Goal: Task Accomplishment & Management: Use online tool/utility

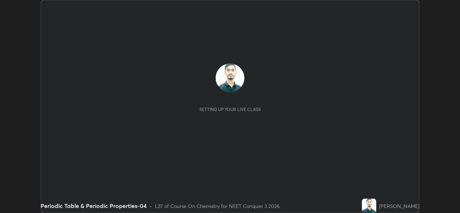
scroll to position [213, 460]
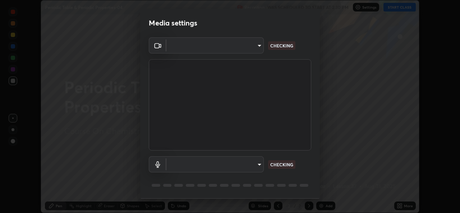
type input "1bae5219f2427241882c49d72a3831d91ccadfd921fc1ac5908e7a23ac13a840"
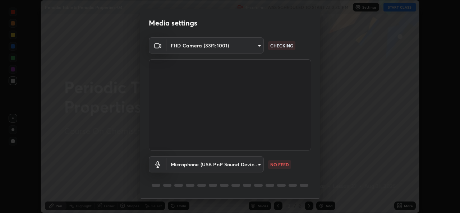
click at [259, 166] on body "Erase all Periodic Table & Periodic Properties-04 Recording WAS SCHEDULED TO ST…" at bounding box center [230, 106] width 460 height 213
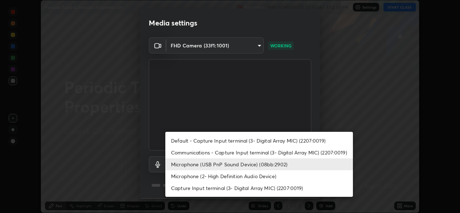
click at [263, 175] on li "Microphone (2- High Definition Audio Device)" at bounding box center [259, 176] width 188 height 12
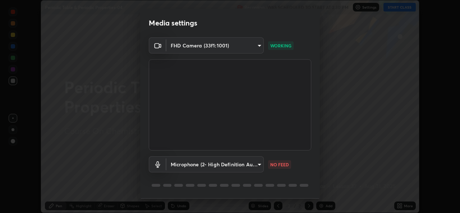
type input "edb9b2b923e2e95d4b922bc063ce739172066975ce991596ad203c88d52e4082"
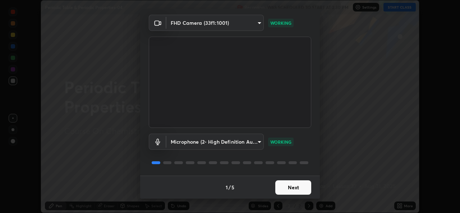
click at [298, 185] on button "Next" at bounding box center [293, 188] width 36 height 14
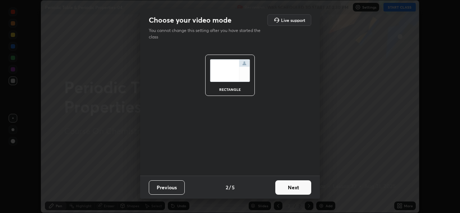
click at [301, 184] on button "Next" at bounding box center [293, 188] width 36 height 14
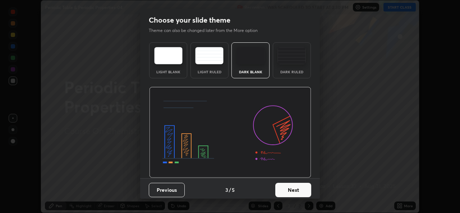
click at [304, 187] on button "Next" at bounding box center [293, 190] width 36 height 14
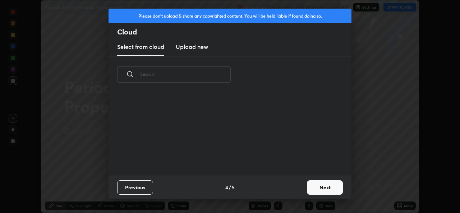
click at [312, 186] on button "Next" at bounding box center [325, 188] width 36 height 14
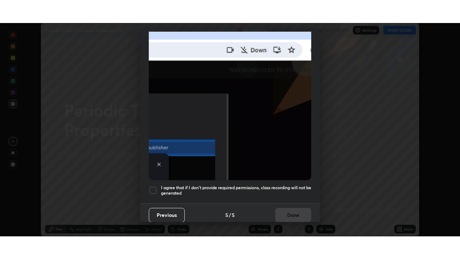
scroll to position [169, 0]
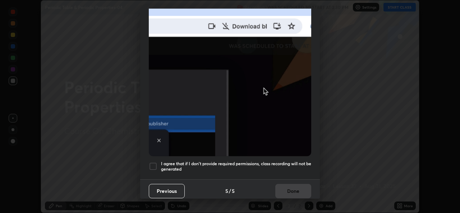
click at [305, 165] on h5 "I agree that if I don't provide required permissions, class recording will not …" at bounding box center [236, 166] width 150 height 11
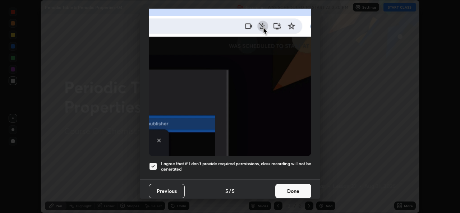
click at [299, 192] on button "Done" at bounding box center [293, 191] width 36 height 14
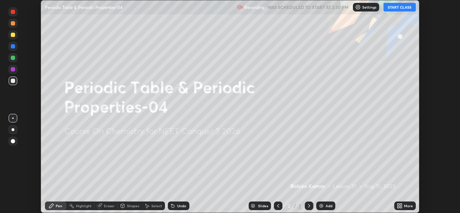
click at [400, 206] on icon at bounding box center [400, 206] width 6 height 6
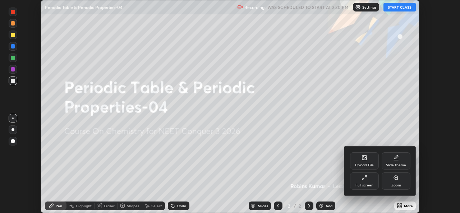
click at [396, 159] on icon at bounding box center [397, 157] width 4 height 4
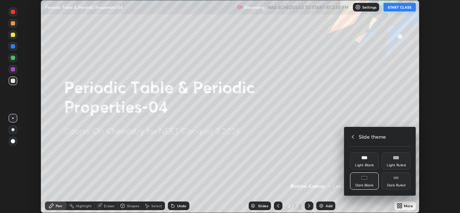
click at [354, 137] on icon at bounding box center [353, 137] width 6 height 6
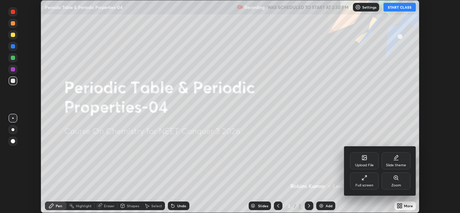
click at [366, 178] on icon at bounding box center [365, 178] width 6 height 6
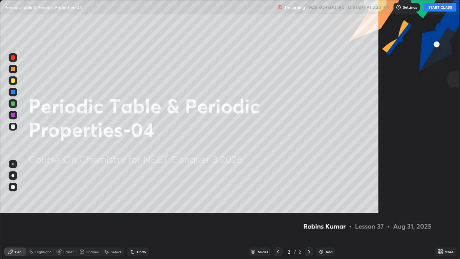
scroll to position [259, 460]
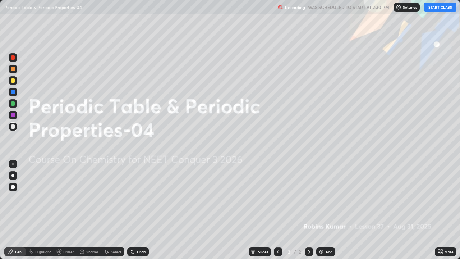
click at [433, 10] on button "START CLASS" at bounding box center [440, 7] width 32 height 9
click at [323, 213] on img at bounding box center [322, 252] width 6 height 6
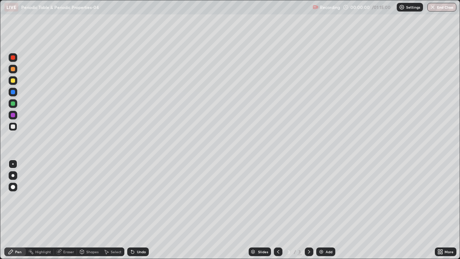
click at [323, 213] on img at bounding box center [322, 252] width 6 height 6
click at [322, 213] on img at bounding box center [322, 252] width 6 height 6
click at [324, 213] on div "Add" at bounding box center [325, 251] width 19 height 9
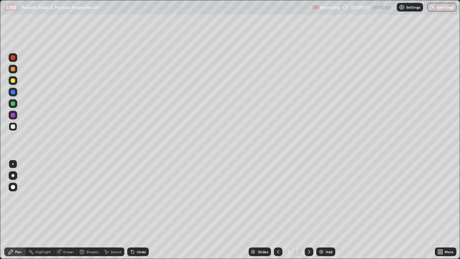
click at [324, 213] on div "Add" at bounding box center [325, 251] width 19 height 9
click at [325, 213] on div "Add" at bounding box center [325, 251] width 19 height 9
click at [326, 213] on div "Add" at bounding box center [329, 252] width 7 height 4
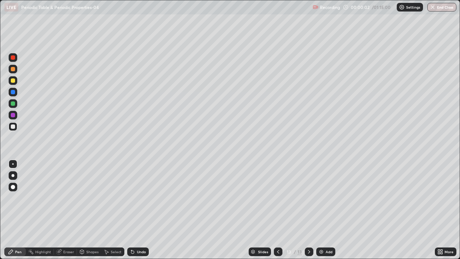
click at [324, 213] on div "Add" at bounding box center [325, 251] width 19 height 9
click at [277, 213] on icon at bounding box center [278, 252] width 6 height 6
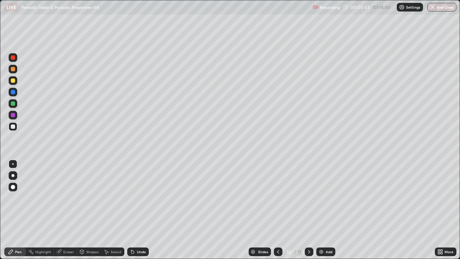
click at [277, 213] on icon at bounding box center [278, 252] width 6 height 6
click at [278, 213] on icon at bounding box center [278, 252] width 6 height 6
click at [278, 213] on icon at bounding box center [278, 252] width 2 height 4
click at [278, 213] on icon at bounding box center [278, 252] width 6 height 6
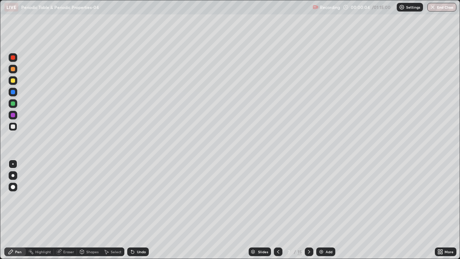
click at [278, 213] on icon at bounding box center [278, 252] width 6 height 6
click at [280, 213] on div at bounding box center [278, 251] width 9 height 9
click at [13, 81] on div at bounding box center [13, 80] width 4 height 4
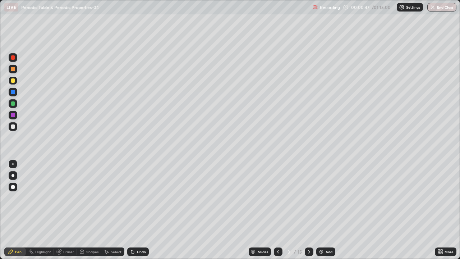
click at [14, 72] on div at bounding box center [13, 69] width 9 height 9
click at [16, 58] on div at bounding box center [13, 57] width 9 height 9
click at [14, 104] on div at bounding box center [13, 103] width 4 height 4
click at [17, 91] on div at bounding box center [13, 92] width 9 height 9
click at [13, 104] on div at bounding box center [13, 103] width 4 height 4
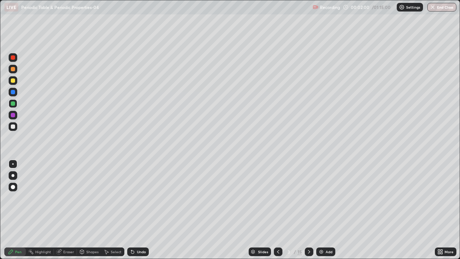
click at [12, 128] on div at bounding box center [13, 126] width 4 height 4
click at [13, 94] on div at bounding box center [13, 92] width 4 height 4
click at [14, 127] on div at bounding box center [13, 126] width 4 height 4
click at [135, 213] on div "Undo" at bounding box center [138, 251] width 22 height 9
click at [14, 59] on div at bounding box center [13, 57] width 4 height 4
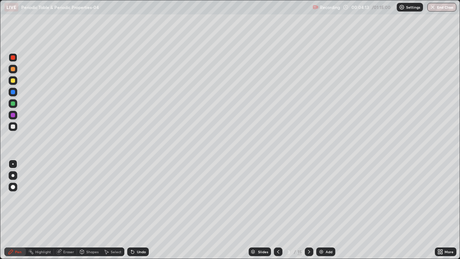
click at [14, 114] on div at bounding box center [13, 115] width 4 height 4
click at [91, 213] on div "Shapes" at bounding box center [92, 252] width 12 height 4
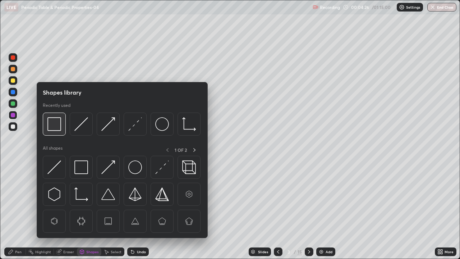
click at [55, 130] on img at bounding box center [54, 124] width 14 height 14
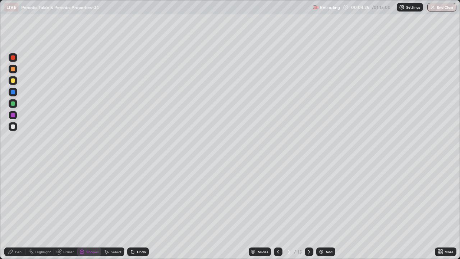
click at [16, 81] on div at bounding box center [13, 80] width 9 height 9
click at [306, 213] on icon at bounding box center [309, 252] width 6 height 6
click at [16, 213] on div "Pen" at bounding box center [18, 252] width 6 height 4
click at [11, 70] on div at bounding box center [13, 69] width 4 height 4
click at [13, 103] on div at bounding box center [13, 103] width 4 height 4
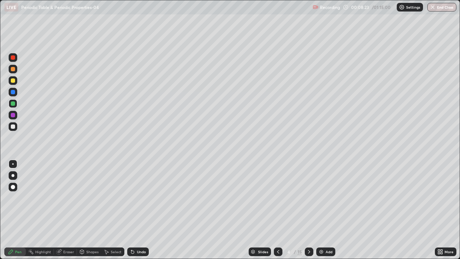
click at [14, 128] on div at bounding box center [13, 126] width 4 height 4
click at [139, 213] on div "Undo" at bounding box center [141, 252] width 9 height 4
click at [138, 213] on div "Undo" at bounding box center [138, 251] width 22 height 9
click at [143, 213] on div "Undo" at bounding box center [138, 251] width 22 height 9
click at [94, 213] on div "Shapes" at bounding box center [92, 252] width 12 height 4
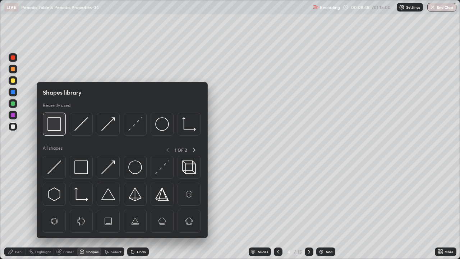
click at [55, 127] on img at bounding box center [54, 124] width 14 height 14
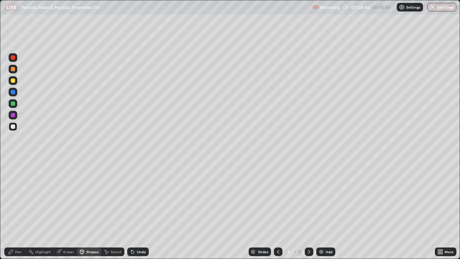
click at [13, 115] on div at bounding box center [13, 115] width 4 height 4
click at [22, 213] on div "Pen" at bounding box center [15, 252] width 22 height 14
click at [16, 95] on div at bounding box center [13, 92] width 9 height 9
click at [90, 213] on div "Shapes" at bounding box center [89, 251] width 24 height 9
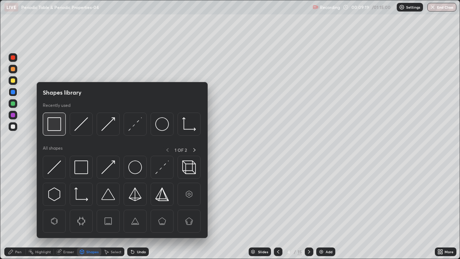
click at [53, 127] on img at bounding box center [54, 124] width 14 height 14
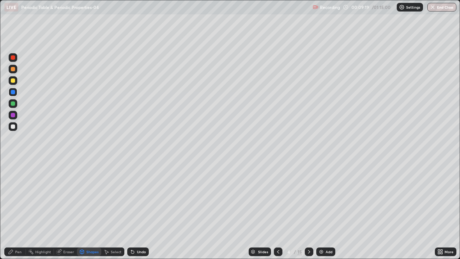
click at [14, 78] on div at bounding box center [13, 80] width 4 height 4
click at [133, 213] on div "Undo" at bounding box center [138, 251] width 22 height 9
click at [13, 213] on icon at bounding box center [11, 252] width 6 height 6
click at [14, 116] on div at bounding box center [13, 115] width 4 height 4
click at [13, 129] on div at bounding box center [13, 126] width 9 height 9
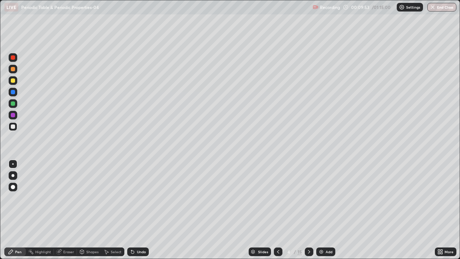
click at [13, 116] on div at bounding box center [13, 115] width 4 height 4
click at [14, 92] on div at bounding box center [13, 92] width 4 height 4
click at [11, 70] on div at bounding box center [13, 69] width 4 height 4
click at [12, 103] on div at bounding box center [13, 103] width 4 height 4
click at [14, 126] on div at bounding box center [13, 126] width 4 height 4
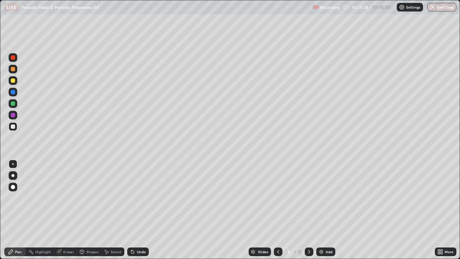
click at [13, 69] on div at bounding box center [13, 69] width 4 height 4
click at [15, 126] on div at bounding box center [13, 126] width 4 height 4
click at [13, 59] on div at bounding box center [13, 57] width 4 height 4
click at [14, 71] on div at bounding box center [13, 69] width 9 height 9
click at [13, 127] on div at bounding box center [13, 126] width 4 height 4
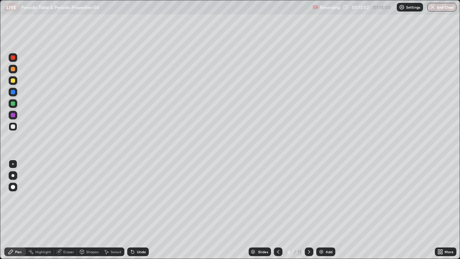
click at [14, 59] on div at bounding box center [13, 57] width 4 height 4
click at [93, 213] on div "Shapes" at bounding box center [92, 252] width 12 height 4
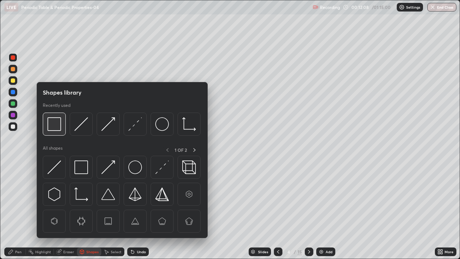
click at [56, 130] on img at bounding box center [54, 124] width 14 height 14
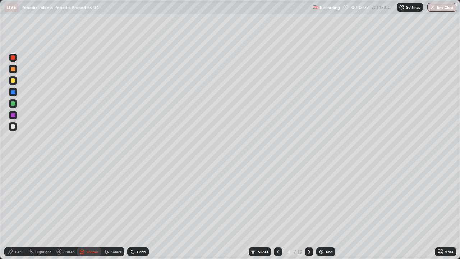
click at [9, 113] on div at bounding box center [13, 115] width 9 height 9
click at [17, 127] on div at bounding box center [13, 126] width 9 height 9
click at [17, 213] on div "Pen" at bounding box center [15, 251] width 22 height 9
click at [14, 104] on div at bounding box center [13, 103] width 4 height 4
click at [308, 213] on icon at bounding box center [309, 252] width 6 height 6
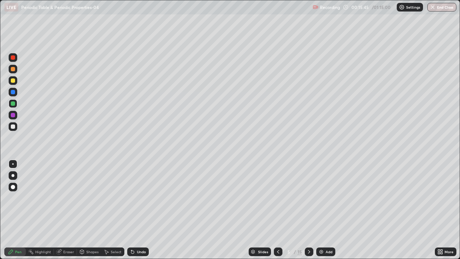
click at [13, 130] on div at bounding box center [13, 126] width 9 height 9
click at [14, 93] on div at bounding box center [13, 92] width 4 height 4
click at [111, 213] on div "Select" at bounding box center [116, 252] width 11 height 4
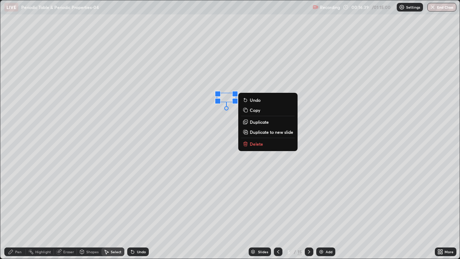
click at [171, 121] on div "0 ° Undo Copy Duplicate Duplicate to new slide Delete" at bounding box center [230, 129] width 460 height 258
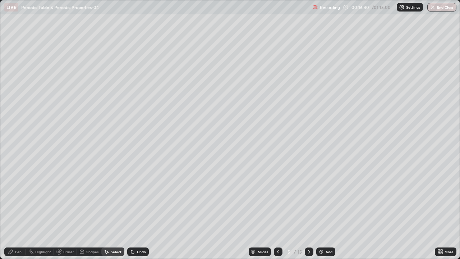
click at [13, 213] on icon at bounding box center [11, 252] width 4 height 4
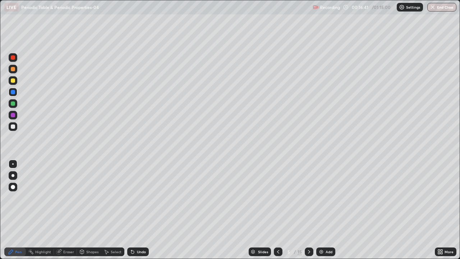
click at [14, 81] on div at bounding box center [13, 80] width 4 height 4
click at [16, 101] on div at bounding box center [13, 103] width 9 height 9
click at [13, 92] on div at bounding box center [13, 92] width 4 height 4
click at [14, 126] on div at bounding box center [13, 126] width 4 height 4
click at [14, 113] on div at bounding box center [13, 115] width 4 height 4
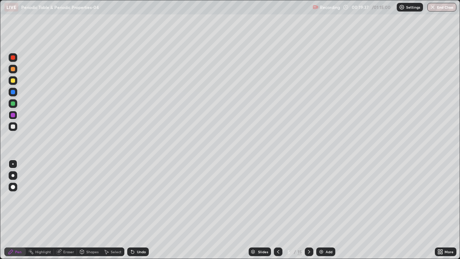
click at [13, 69] on div at bounding box center [13, 69] width 4 height 4
click at [308, 213] on icon at bounding box center [309, 252] width 6 height 6
click at [14, 82] on div at bounding box center [13, 80] width 4 height 4
click at [13, 126] on div at bounding box center [13, 126] width 4 height 4
click at [13, 114] on div at bounding box center [13, 115] width 4 height 4
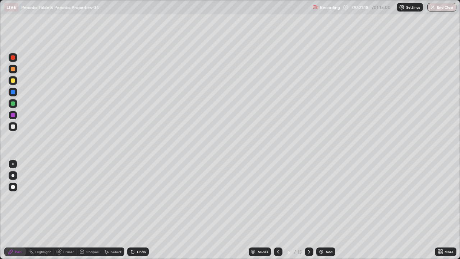
click at [16, 104] on div at bounding box center [13, 103] width 9 height 9
click at [13, 69] on div at bounding box center [13, 69] width 4 height 4
click at [14, 127] on div at bounding box center [13, 126] width 4 height 4
click at [14, 92] on div at bounding box center [13, 92] width 4 height 4
click at [17, 126] on div at bounding box center [13, 126] width 9 height 9
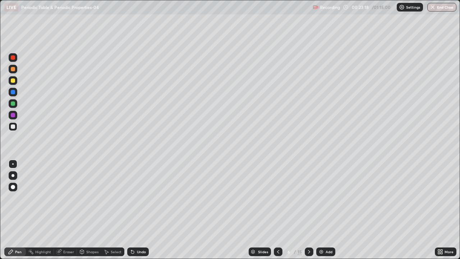
click at [14, 92] on div at bounding box center [13, 92] width 4 height 4
click at [139, 213] on div "Undo" at bounding box center [138, 251] width 22 height 9
click at [308, 213] on icon at bounding box center [309, 252] width 6 height 6
click at [13, 81] on div at bounding box center [13, 80] width 4 height 4
click at [13, 117] on div at bounding box center [13, 115] width 4 height 4
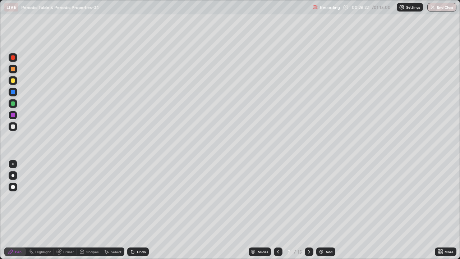
click at [91, 213] on div "Shapes" at bounding box center [92, 252] width 12 height 4
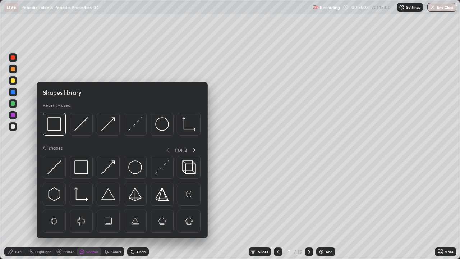
click at [78, 127] on img at bounding box center [81, 124] width 14 height 14
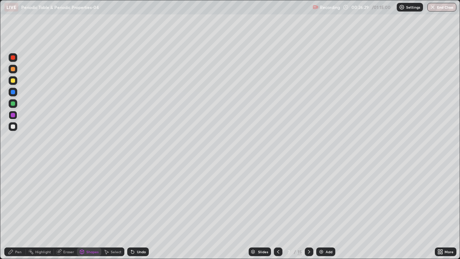
click at [15, 213] on div "Pen" at bounding box center [15, 251] width 22 height 9
click at [12, 104] on div at bounding box center [13, 103] width 4 height 4
click at [13, 115] on div at bounding box center [13, 115] width 4 height 4
click at [16, 81] on div at bounding box center [13, 80] width 9 height 9
click at [12, 126] on div at bounding box center [13, 126] width 4 height 4
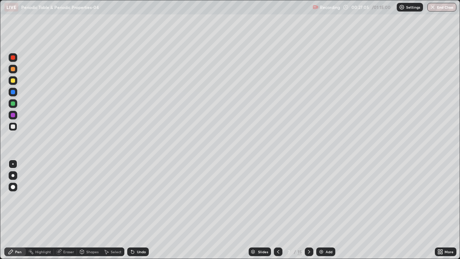
click at [14, 102] on div at bounding box center [13, 103] width 4 height 4
click at [12, 92] on div at bounding box center [13, 92] width 4 height 4
click at [12, 60] on div at bounding box center [13, 57] width 9 height 9
click at [93, 213] on div "Shapes" at bounding box center [92, 252] width 12 height 4
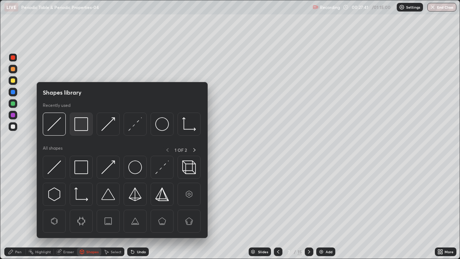
click at [78, 126] on img at bounding box center [81, 124] width 14 height 14
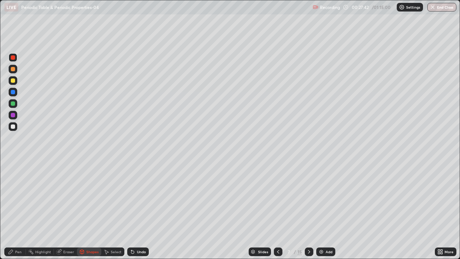
click at [13, 114] on div at bounding box center [13, 115] width 4 height 4
click at [11, 213] on icon at bounding box center [11, 252] width 6 height 6
click at [12, 78] on div at bounding box center [13, 80] width 4 height 4
click at [13, 126] on div at bounding box center [13, 126] width 4 height 4
click at [13, 93] on div at bounding box center [13, 92] width 4 height 4
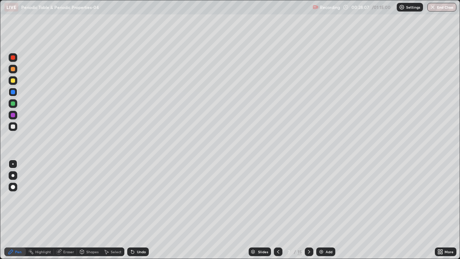
click at [110, 213] on div "Select" at bounding box center [112, 251] width 23 height 9
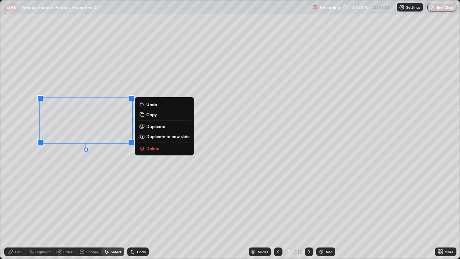
click at [143, 115] on rect at bounding box center [142, 115] width 3 height 3
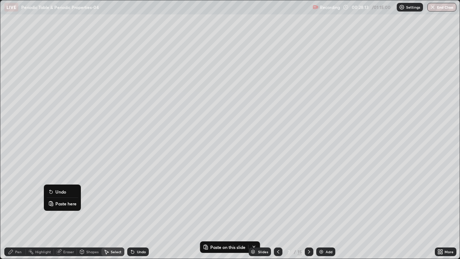
click at [59, 202] on p "Paste here" at bounding box center [65, 204] width 21 height 6
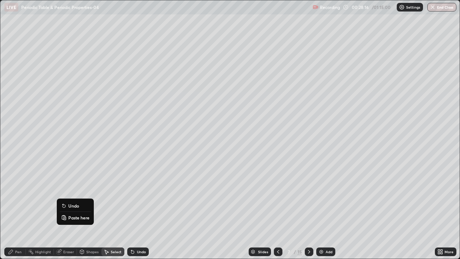
click at [29, 206] on div "0 ° Undo Copy Paste here Duplicate Duplicate to new slide Delete" at bounding box center [230, 129] width 460 height 258
click at [63, 213] on div "Eraser" at bounding box center [68, 252] width 11 height 4
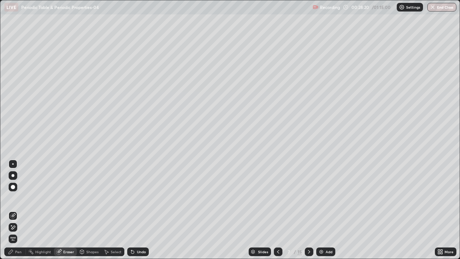
click at [12, 213] on icon at bounding box center [11, 252] width 4 height 4
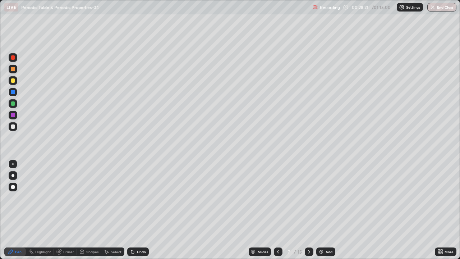
click at [14, 59] on div at bounding box center [13, 57] width 4 height 4
click at [90, 213] on div "Shapes" at bounding box center [92, 252] width 12 height 4
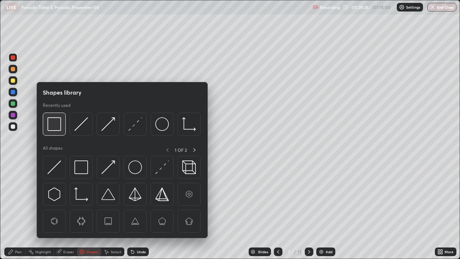
click at [54, 129] on img at bounding box center [54, 124] width 14 height 14
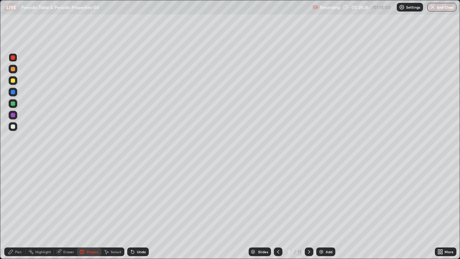
click at [10, 114] on div at bounding box center [13, 115] width 9 height 9
click at [14, 213] on div "Pen" at bounding box center [15, 251] width 22 height 9
click at [13, 80] on div at bounding box center [13, 80] width 4 height 4
click at [15, 93] on div at bounding box center [13, 92] width 4 height 4
click at [14, 126] on div at bounding box center [13, 126] width 4 height 4
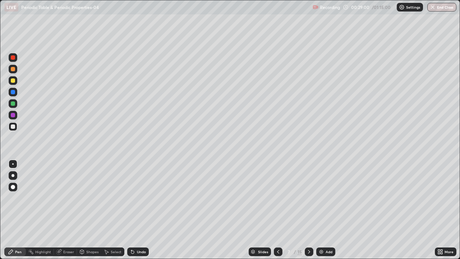
click at [135, 213] on div "Undo" at bounding box center [138, 251] width 22 height 9
click at [137, 213] on div "Undo" at bounding box center [141, 252] width 9 height 4
click at [13, 59] on div at bounding box center [13, 57] width 4 height 4
click at [14, 93] on div at bounding box center [13, 92] width 4 height 4
click at [14, 66] on div at bounding box center [13, 69] width 9 height 9
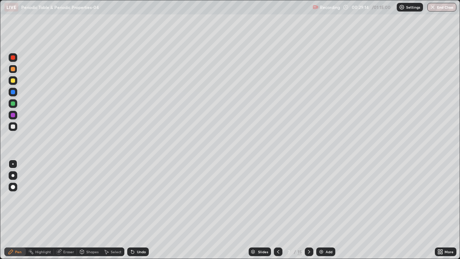
click at [14, 59] on div at bounding box center [13, 57] width 4 height 4
click at [13, 90] on div at bounding box center [13, 92] width 4 height 4
click at [13, 58] on div at bounding box center [13, 57] width 4 height 4
click at [14, 115] on div at bounding box center [13, 115] width 4 height 4
click at [90, 213] on div "Shapes" at bounding box center [92, 252] width 12 height 4
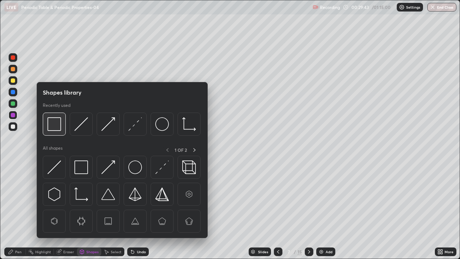
click at [61, 130] on div at bounding box center [54, 124] width 23 height 23
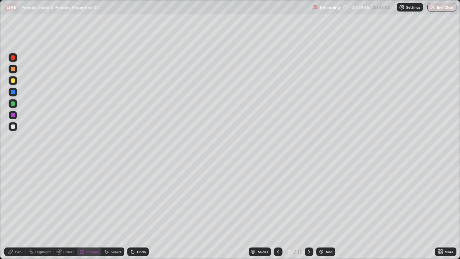
click at [18, 213] on div "Pen" at bounding box center [18, 252] width 6 height 4
click at [14, 82] on div at bounding box center [13, 80] width 4 height 4
click at [13, 128] on div at bounding box center [13, 126] width 4 height 4
click at [17, 104] on div at bounding box center [13, 103] width 9 height 9
click at [91, 213] on div "Shapes" at bounding box center [89, 251] width 24 height 9
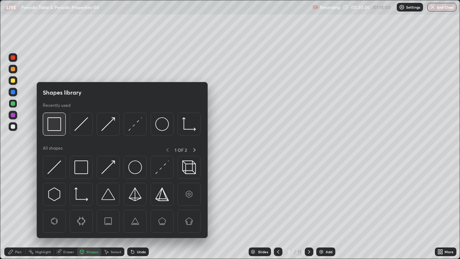
click at [58, 128] on img at bounding box center [54, 124] width 14 height 14
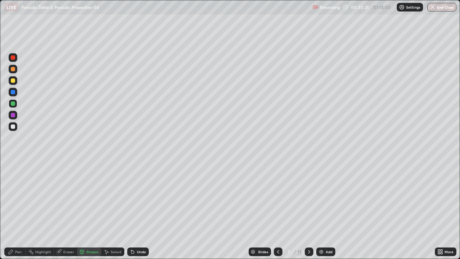
click at [13, 81] on div at bounding box center [13, 80] width 4 height 4
click at [17, 213] on div "Pen" at bounding box center [18, 252] width 6 height 4
click at [14, 114] on div at bounding box center [13, 115] width 4 height 4
click at [13, 81] on div at bounding box center [13, 80] width 4 height 4
click at [13, 127] on div at bounding box center [13, 126] width 4 height 4
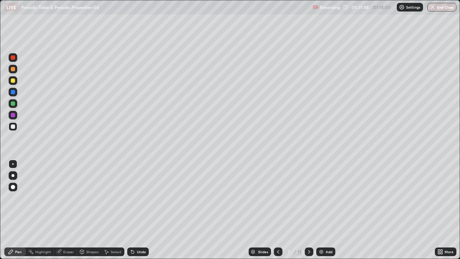
click at [13, 104] on div at bounding box center [13, 103] width 4 height 4
click at [13, 123] on div at bounding box center [13, 126] width 9 height 9
click at [12, 92] on div at bounding box center [13, 92] width 4 height 4
click at [13, 60] on div at bounding box center [13, 57] width 9 height 9
click at [13, 93] on div at bounding box center [13, 92] width 4 height 4
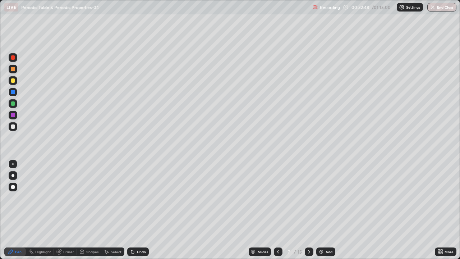
click at [13, 58] on div at bounding box center [13, 57] width 4 height 4
click at [138, 213] on div "Undo" at bounding box center [138, 251] width 22 height 9
click at [140, 213] on div "Undo" at bounding box center [141, 252] width 9 height 4
click at [137, 213] on div "Undo" at bounding box center [138, 251] width 22 height 9
click at [135, 213] on div "Undo" at bounding box center [138, 251] width 22 height 9
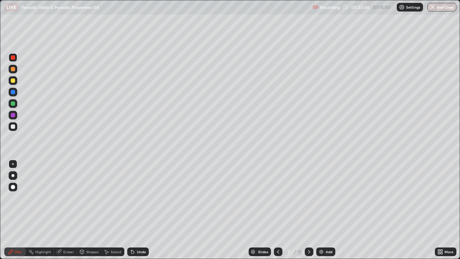
click at [93, 213] on div "Shapes" at bounding box center [92, 252] width 12 height 4
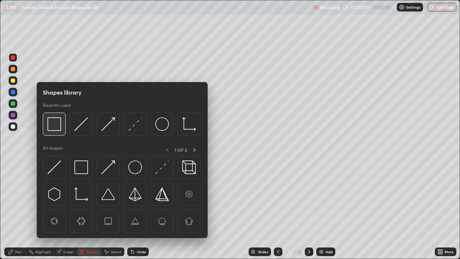
click at [54, 132] on div at bounding box center [54, 124] width 23 height 23
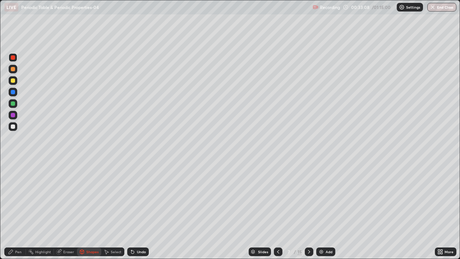
click at [13, 113] on div at bounding box center [13, 115] width 4 height 4
click at [309, 213] on icon at bounding box center [309, 252] width 6 height 6
click at [13, 213] on icon at bounding box center [11, 252] width 6 height 6
click at [278, 213] on icon at bounding box center [278, 252] width 6 height 6
click at [309, 213] on icon at bounding box center [309, 252] width 6 height 6
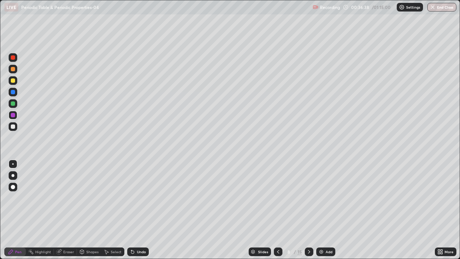
click at [13, 68] on div at bounding box center [13, 69] width 4 height 4
click at [13, 104] on div at bounding box center [13, 103] width 4 height 4
click at [12, 125] on div at bounding box center [13, 126] width 4 height 4
click at [13, 92] on div at bounding box center [13, 92] width 4 height 4
click at [13, 128] on div at bounding box center [13, 126] width 4 height 4
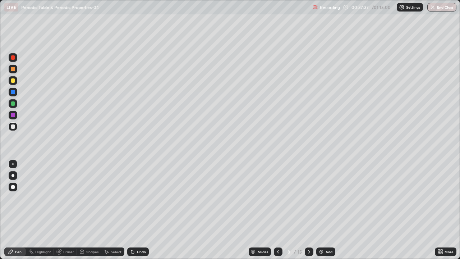
click at [13, 81] on div at bounding box center [13, 80] width 4 height 4
click at [13, 102] on div at bounding box center [13, 103] width 4 height 4
click at [16, 127] on div at bounding box center [13, 126] width 9 height 9
click at [12, 59] on div at bounding box center [13, 57] width 4 height 4
click at [88, 213] on div "Shapes" at bounding box center [89, 251] width 24 height 9
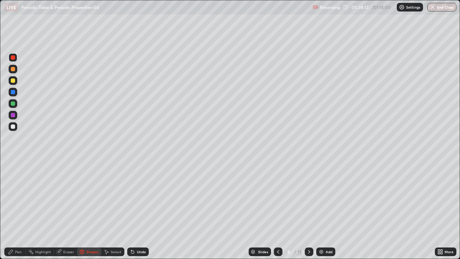
click at [14, 213] on div "Pen" at bounding box center [15, 251] width 22 height 9
click at [14, 115] on div at bounding box center [13, 115] width 4 height 4
click at [15, 124] on div at bounding box center [13, 126] width 9 height 9
click at [14, 103] on div at bounding box center [13, 103] width 4 height 4
click at [140, 213] on div "Undo" at bounding box center [141, 252] width 9 height 4
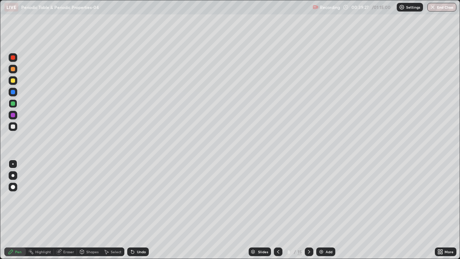
click at [137, 213] on div "Undo" at bounding box center [141, 252] width 9 height 4
click at [274, 213] on div at bounding box center [278, 251] width 9 height 9
click at [42, 213] on div "Highlight" at bounding box center [43, 252] width 16 height 4
click at [13, 61] on div at bounding box center [13, 57] width 9 height 9
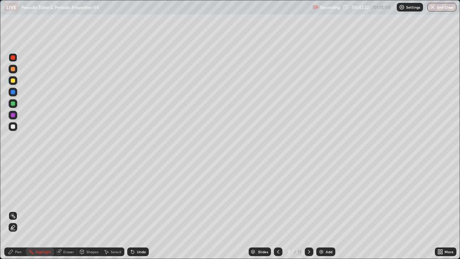
click at [309, 213] on icon at bounding box center [309, 252] width 6 height 6
click at [307, 213] on icon at bounding box center [309, 252] width 6 height 6
click at [10, 213] on div "Pen" at bounding box center [15, 251] width 22 height 9
click at [13, 70] on div at bounding box center [13, 69] width 4 height 4
click at [13, 81] on div at bounding box center [13, 80] width 4 height 4
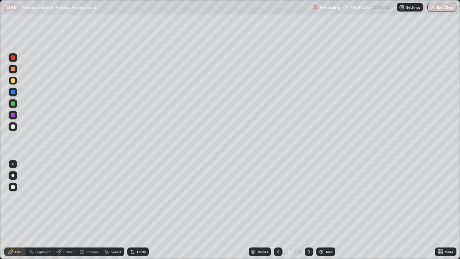
click at [447, 213] on div "More" at bounding box center [449, 252] width 9 height 4
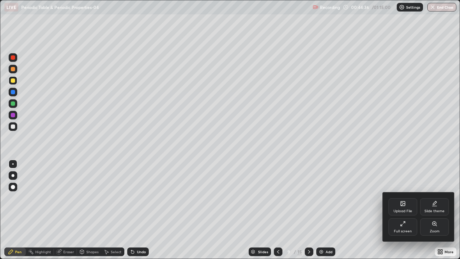
click at [431, 155] on div at bounding box center [230, 129] width 460 height 259
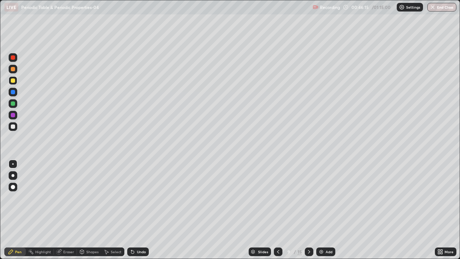
click at [15, 213] on div "Pen" at bounding box center [15, 251] width 22 height 9
click at [13, 125] on div at bounding box center [13, 126] width 4 height 4
click at [275, 213] on div at bounding box center [278, 252] width 9 height 14
click at [275, 213] on div at bounding box center [278, 251] width 9 height 9
click at [309, 213] on icon at bounding box center [309, 252] width 6 height 6
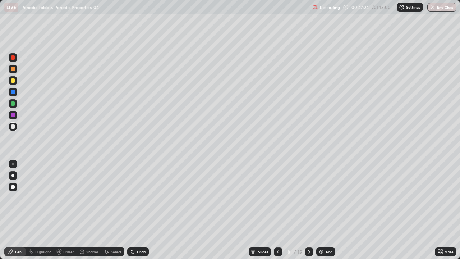
click at [305, 213] on div at bounding box center [309, 251] width 9 height 9
click at [277, 213] on icon at bounding box center [278, 252] width 6 height 6
click at [305, 213] on div at bounding box center [309, 251] width 9 height 9
click at [138, 213] on div "Undo" at bounding box center [141, 252] width 9 height 4
click at [131, 213] on icon at bounding box center [131, 250] width 1 height 1
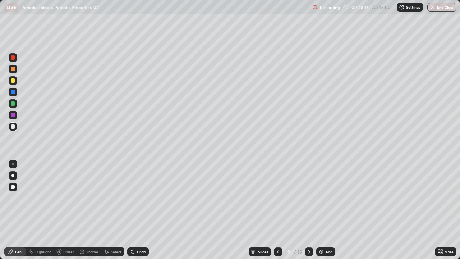
click at [131, 213] on icon at bounding box center [131, 250] width 1 height 1
click at [130, 213] on div "Undo" at bounding box center [138, 251] width 22 height 9
click at [278, 213] on icon at bounding box center [278, 252] width 6 height 6
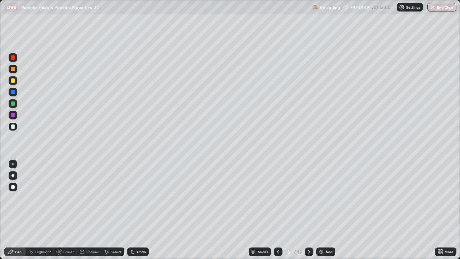
click at [275, 213] on icon at bounding box center [278, 252] width 6 height 6
click at [305, 213] on div at bounding box center [309, 251] width 9 height 9
click at [306, 213] on icon at bounding box center [309, 252] width 6 height 6
click at [12, 102] on div at bounding box center [13, 103] width 4 height 4
click at [141, 213] on div "Undo" at bounding box center [138, 251] width 22 height 9
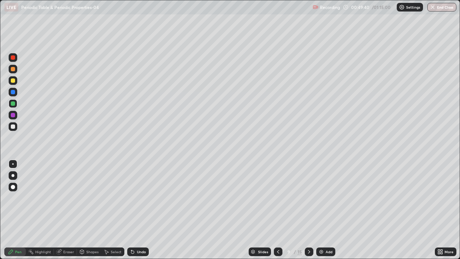
click at [138, 213] on div "Undo" at bounding box center [141, 252] width 9 height 4
click at [308, 213] on icon at bounding box center [309, 252] width 6 height 6
click at [278, 213] on icon at bounding box center [278, 252] width 6 height 6
click at [278, 213] on icon at bounding box center [278, 252] width 2 height 4
click at [277, 213] on icon at bounding box center [278, 252] width 6 height 6
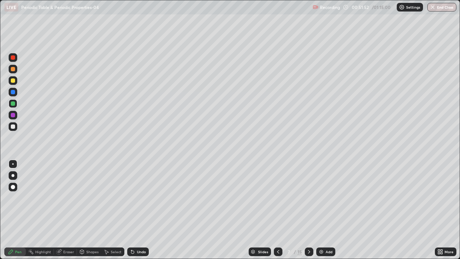
click at [308, 213] on icon at bounding box center [309, 252] width 6 height 6
click at [309, 213] on icon at bounding box center [309, 252] width 6 height 6
click at [91, 213] on div "Shapes" at bounding box center [92, 252] width 12 height 4
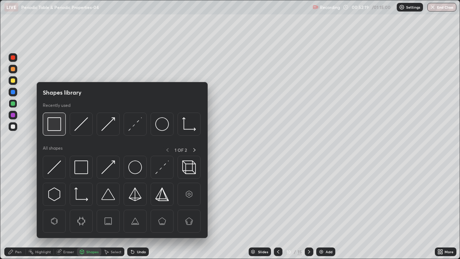
click at [55, 127] on img at bounding box center [54, 124] width 14 height 14
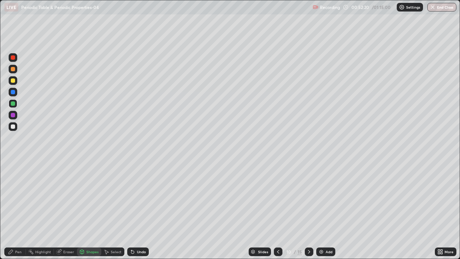
click at [13, 81] on div at bounding box center [13, 80] width 4 height 4
click at [20, 213] on div "Pen" at bounding box center [18, 252] width 6 height 4
click at [13, 104] on div at bounding box center [13, 103] width 4 height 4
click at [12, 92] on div at bounding box center [13, 92] width 4 height 4
click at [16, 125] on div at bounding box center [13, 126] width 9 height 9
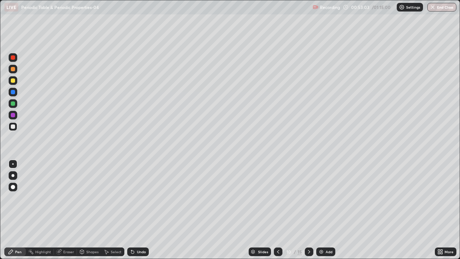
click at [14, 59] on div at bounding box center [13, 57] width 4 height 4
click at [13, 115] on div at bounding box center [13, 115] width 4 height 4
click at [15, 81] on div at bounding box center [13, 80] width 4 height 4
click at [16, 125] on div at bounding box center [13, 126] width 9 height 9
click at [13, 115] on div at bounding box center [13, 115] width 4 height 4
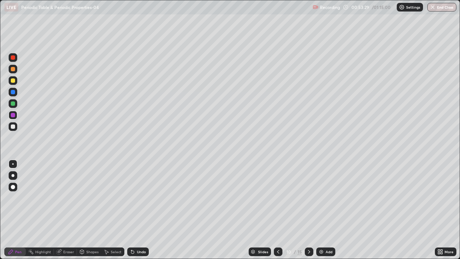
click at [16, 125] on div at bounding box center [13, 126] width 9 height 9
click at [13, 103] on div at bounding box center [13, 103] width 4 height 4
click at [13, 93] on div at bounding box center [13, 92] width 4 height 4
click at [90, 213] on div "Shapes" at bounding box center [92, 252] width 12 height 4
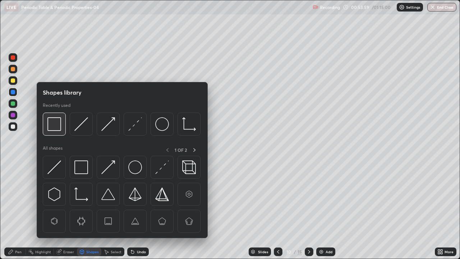
click at [51, 129] on img at bounding box center [54, 124] width 14 height 14
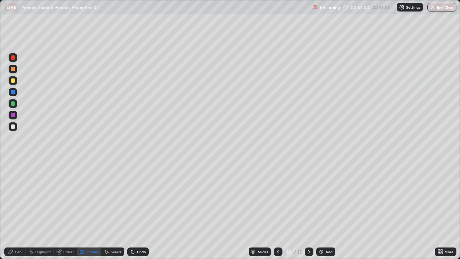
click at [13, 126] on div at bounding box center [13, 126] width 4 height 4
click at [12, 104] on div at bounding box center [13, 103] width 4 height 4
click at [131, 213] on icon at bounding box center [131, 250] width 1 height 1
click at [19, 213] on div "Pen" at bounding box center [18, 252] width 6 height 4
click at [14, 115] on div at bounding box center [13, 115] width 4 height 4
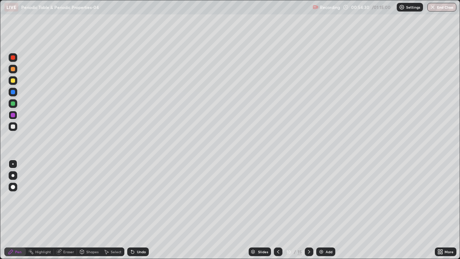
click at [13, 81] on div at bounding box center [13, 80] width 4 height 4
click at [14, 125] on div at bounding box center [13, 126] width 4 height 4
click at [95, 213] on div "Shapes" at bounding box center [92, 252] width 12 height 4
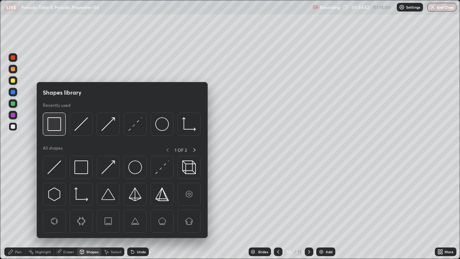
click at [52, 128] on img at bounding box center [54, 124] width 14 height 14
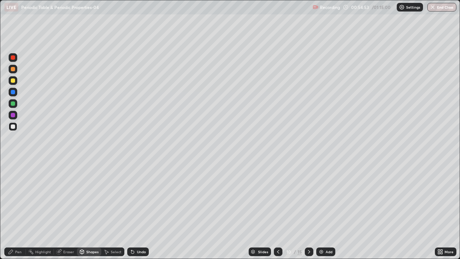
click at [15, 79] on div at bounding box center [13, 80] width 4 height 4
click at [17, 213] on div "Pen" at bounding box center [15, 251] width 22 height 9
click at [14, 127] on div at bounding box center [13, 126] width 4 height 4
click at [13, 103] on div at bounding box center [13, 103] width 4 height 4
click at [13, 92] on div at bounding box center [13, 92] width 4 height 4
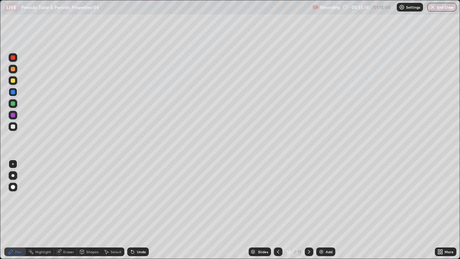
click at [13, 126] on div at bounding box center [13, 126] width 4 height 4
click at [87, 213] on div "Shapes" at bounding box center [92, 252] width 12 height 4
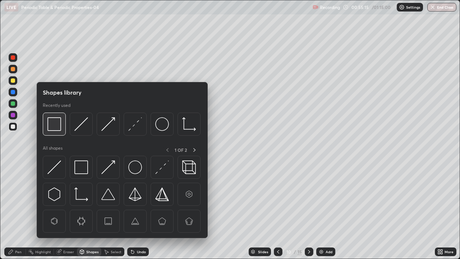
click at [53, 127] on img at bounding box center [54, 124] width 14 height 14
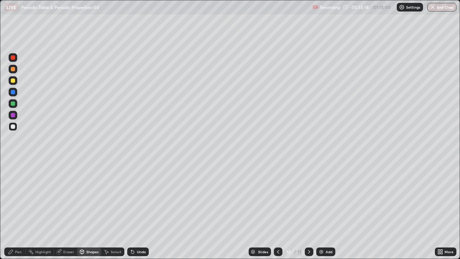
click at [13, 213] on div "Pen" at bounding box center [15, 251] width 22 height 9
click at [12, 115] on div at bounding box center [13, 115] width 4 height 4
click at [94, 213] on div "Shapes" at bounding box center [92, 252] width 12 height 4
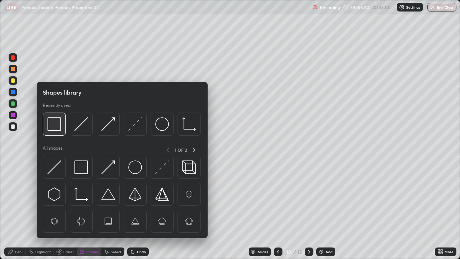
click at [54, 128] on img at bounding box center [54, 124] width 14 height 14
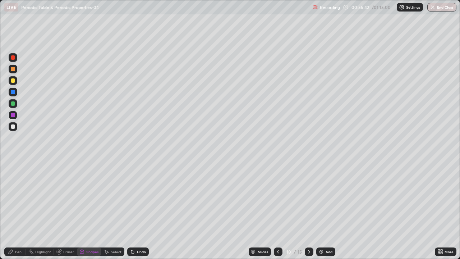
click at [14, 84] on div at bounding box center [13, 80] width 9 height 9
click at [17, 213] on div "Pen" at bounding box center [15, 251] width 22 height 9
click at [13, 104] on div at bounding box center [13, 103] width 4 height 4
click at [14, 95] on div at bounding box center [13, 92] width 9 height 9
click at [13, 127] on div at bounding box center [13, 126] width 4 height 4
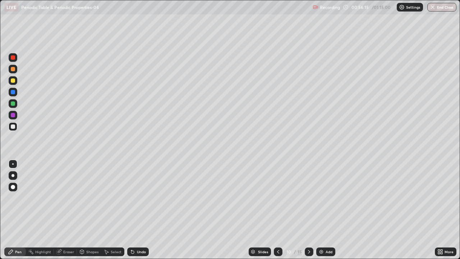
click at [13, 102] on div at bounding box center [13, 103] width 4 height 4
click at [14, 80] on div at bounding box center [13, 80] width 4 height 4
click at [12, 93] on div at bounding box center [13, 92] width 4 height 4
click at [92, 213] on div "Shapes" at bounding box center [89, 251] width 24 height 9
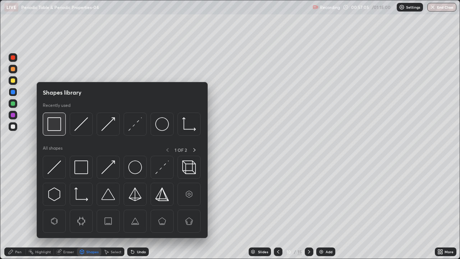
click at [57, 130] on img at bounding box center [54, 124] width 14 height 14
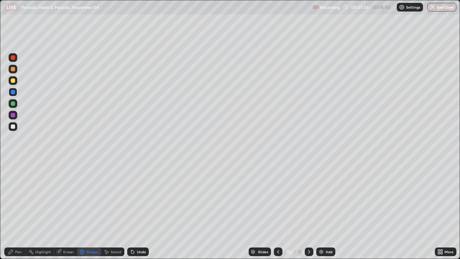
click at [14, 126] on div at bounding box center [13, 126] width 4 height 4
click at [36, 213] on div "Highlight" at bounding box center [43, 252] width 16 height 4
click at [309, 213] on icon at bounding box center [309, 252] width 6 height 6
click at [435, 8] on img "button" at bounding box center [433, 7] width 6 height 6
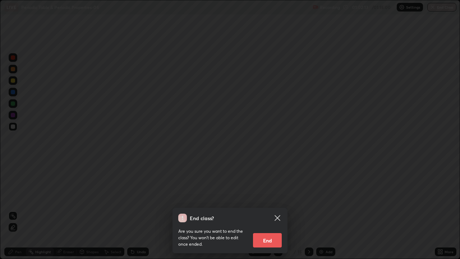
click at [273, 213] on button "End" at bounding box center [267, 240] width 29 height 14
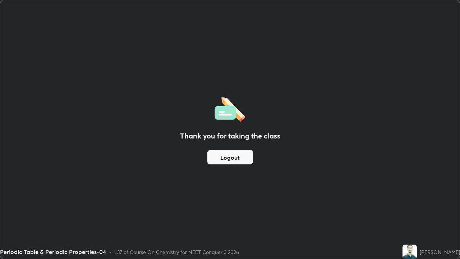
click at [239, 155] on button "Logout" at bounding box center [230, 157] width 46 height 14
